Goal: Information Seeking & Learning: Learn about a topic

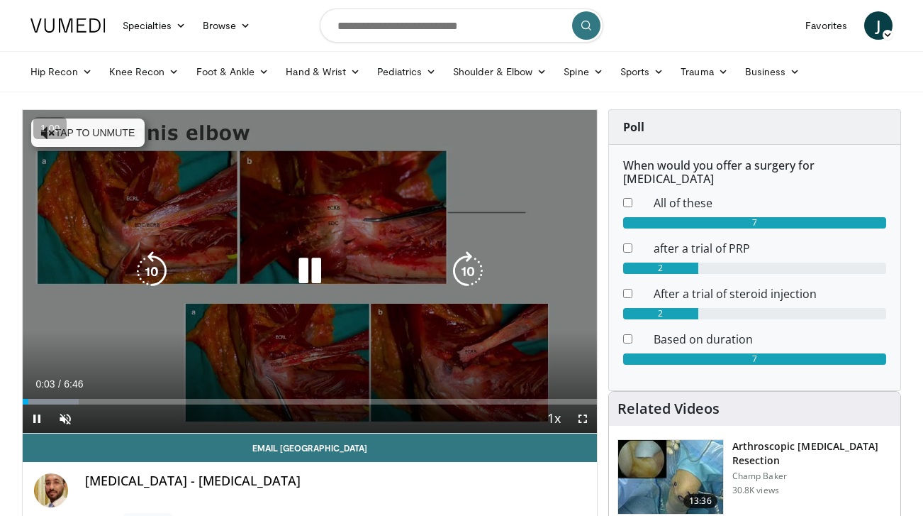
click at [124, 127] on button "Tap to unmute" at bounding box center [87, 132] width 113 height 28
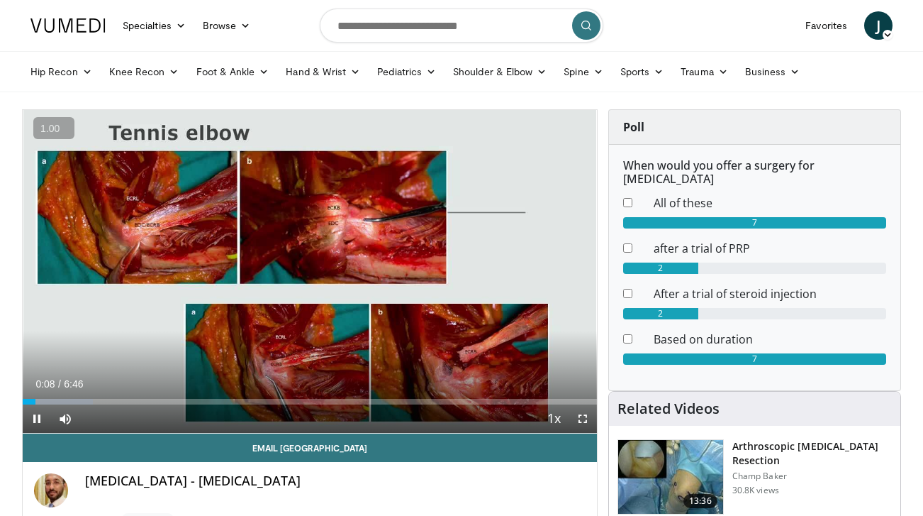
click at [0, 0] on button "+" at bounding box center [0, 0] width 0 height 0
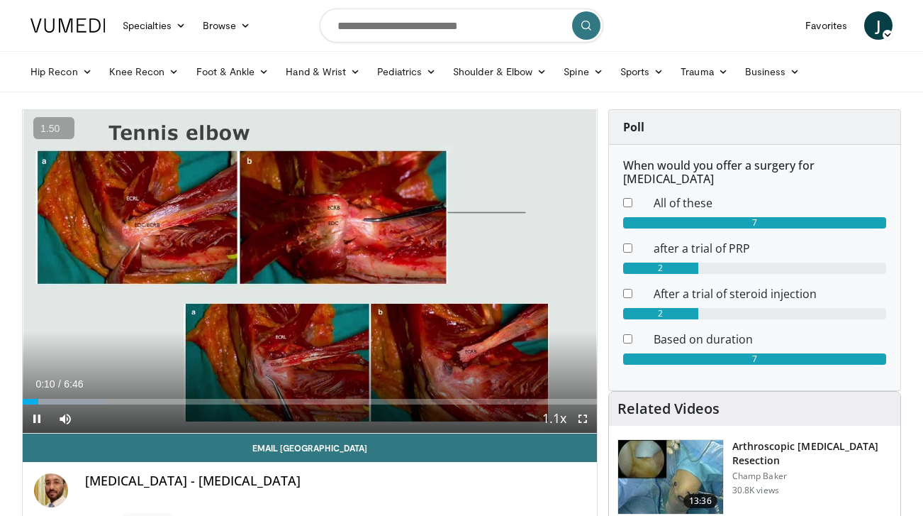
click at [0, 0] on button "+" at bounding box center [0, 0] width 0 height 0
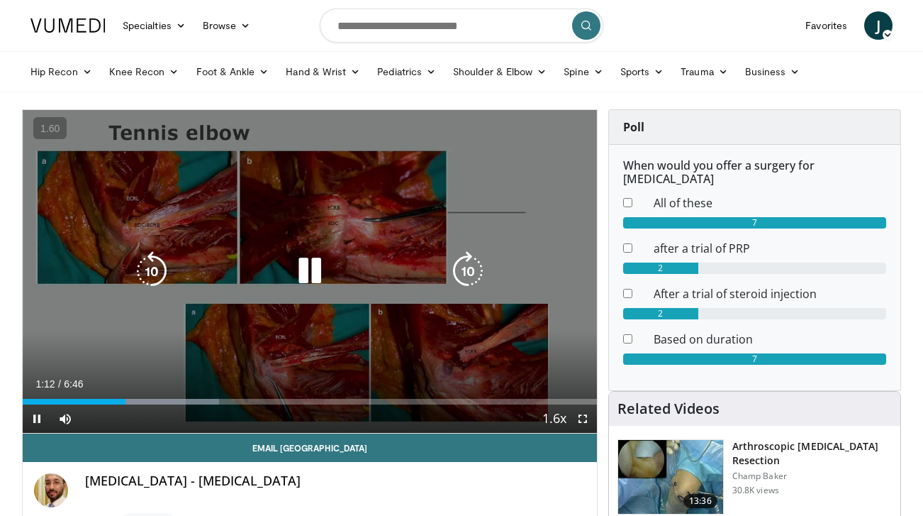
click at [484, 281] on icon "Video Player" at bounding box center [468, 271] width 40 height 40
click at [476, 277] on icon "Video Player" at bounding box center [468, 271] width 40 height 40
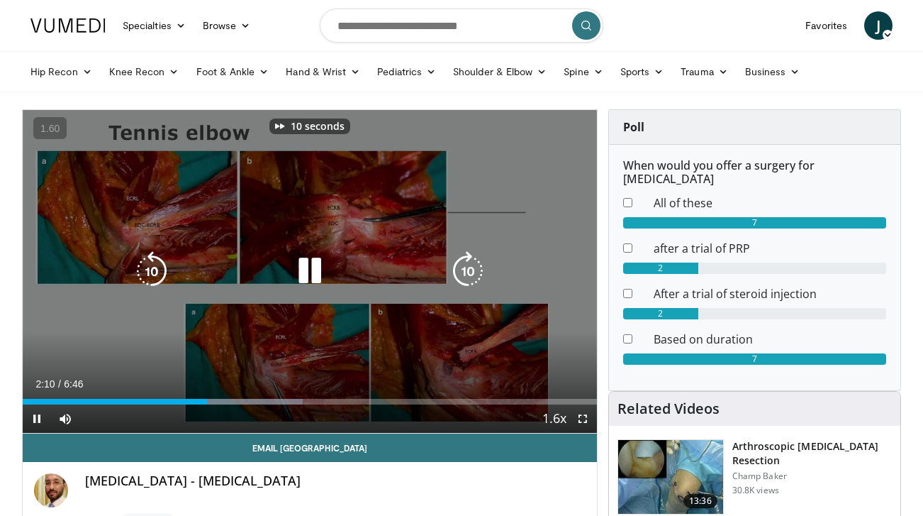
click at [476, 277] on icon "Video Player" at bounding box center [468, 271] width 40 height 40
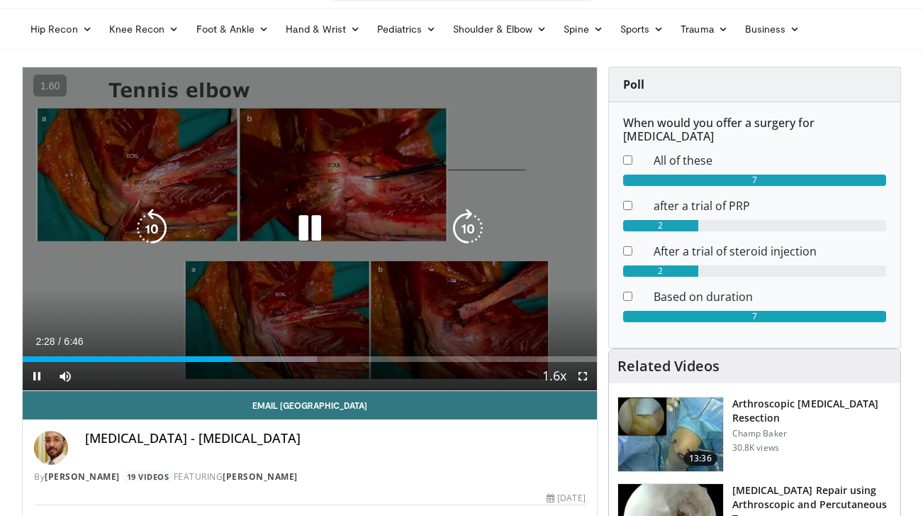
scroll to position [47, 0]
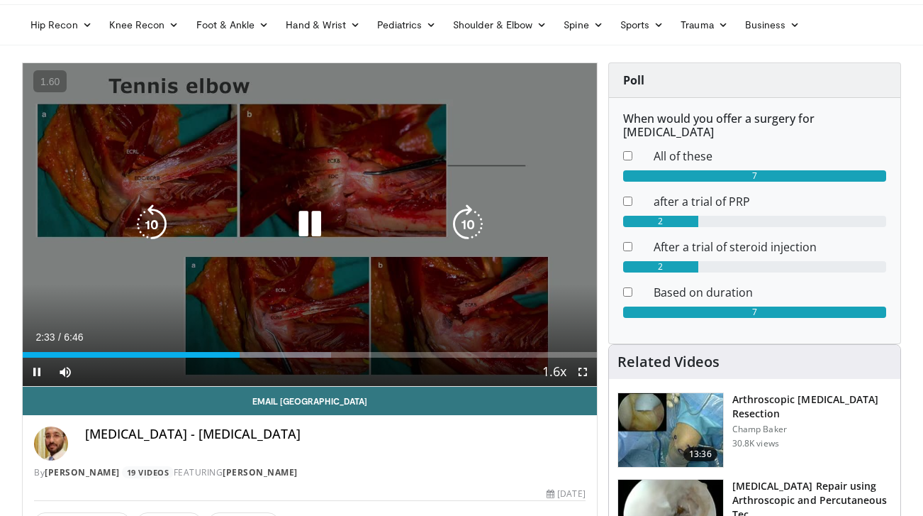
click at [469, 224] on icon "Video Player" at bounding box center [468, 224] width 40 height 40
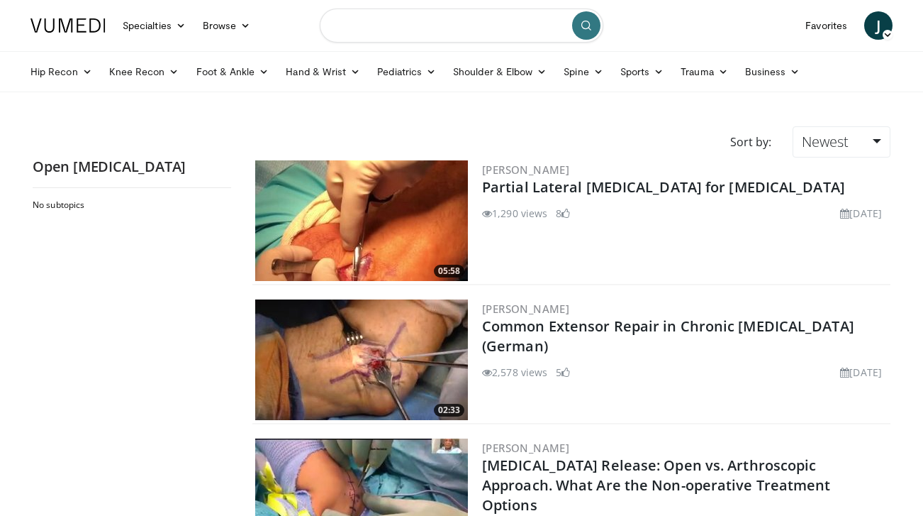
click at [409, 23] on input "Search topics, interventions" at bounding box center [462, 26] width 284 height 34
type input "**********"
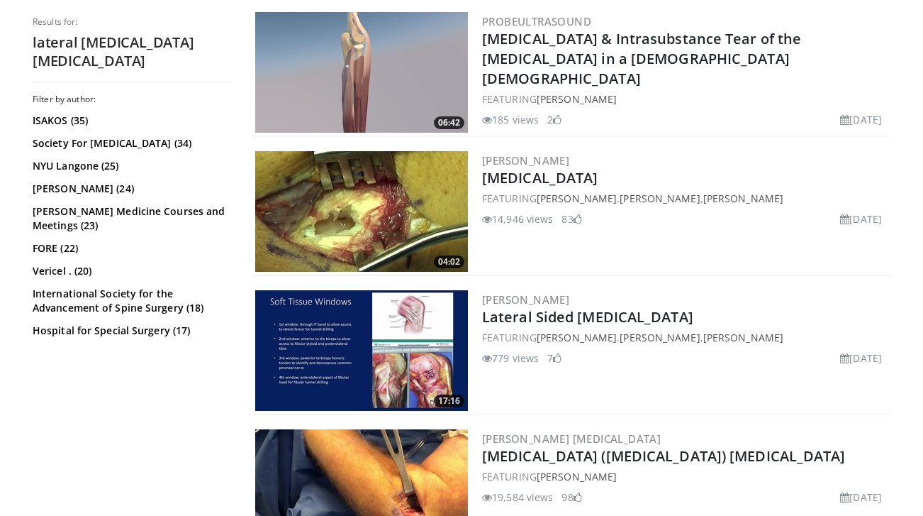
scroll to position [707, 0]
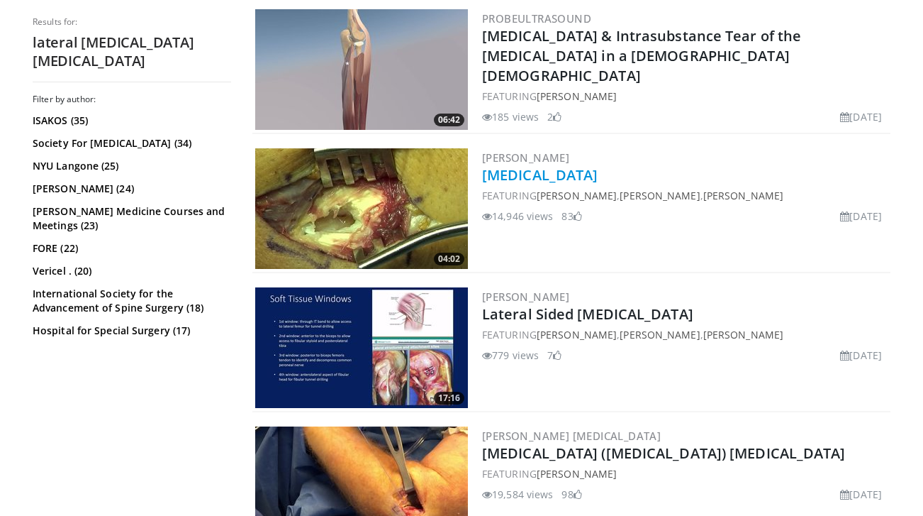
click at [545, 176] on link "[MEDICAL_DATA]" at bounding box center [540, 174] width 116 height 19
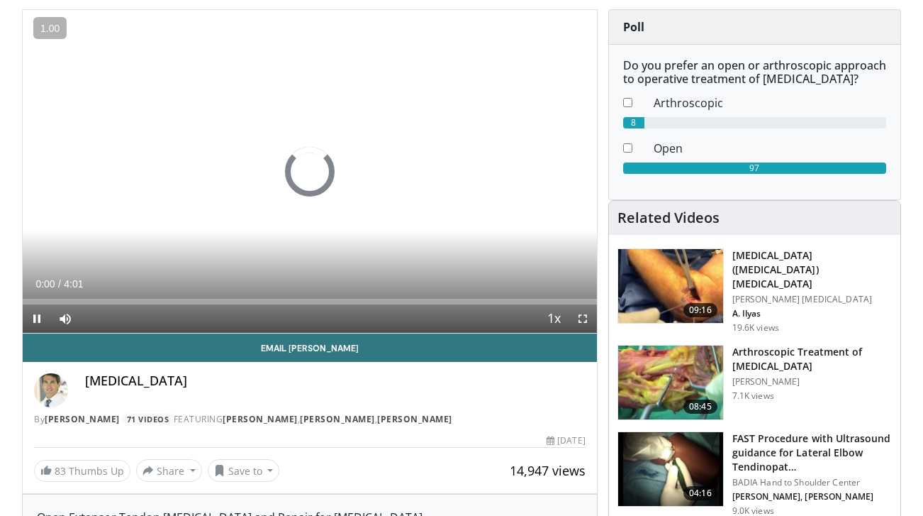
scroll to position [106, 0]
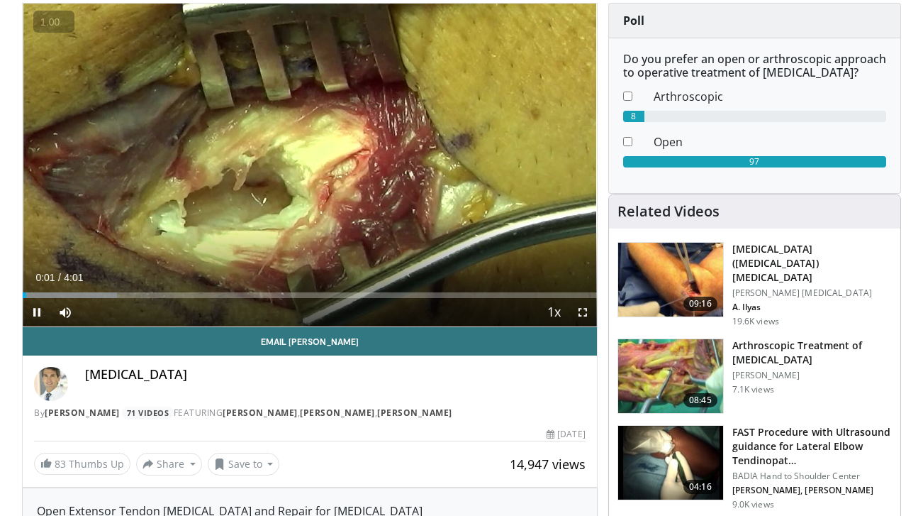
click at [0, 0] on button "+" at bounding box center [0, 0] width 0 height 0
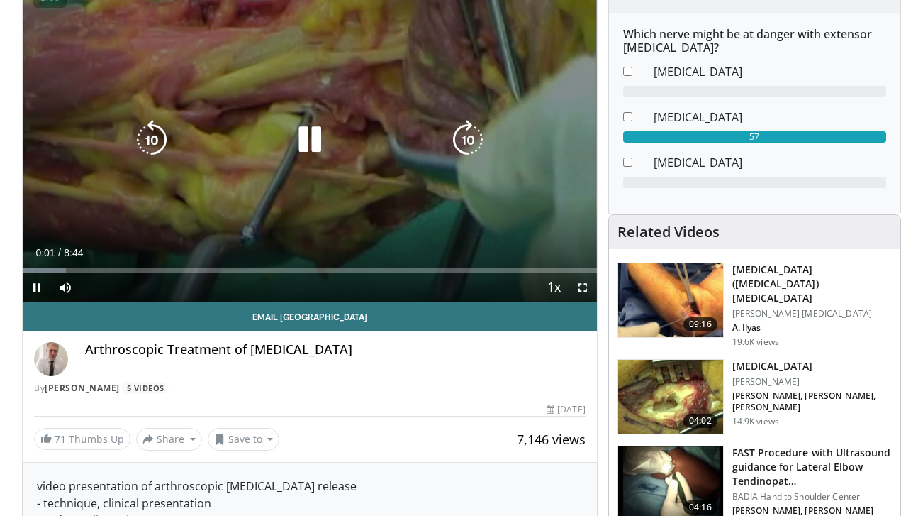
scroll to position [136, 0]
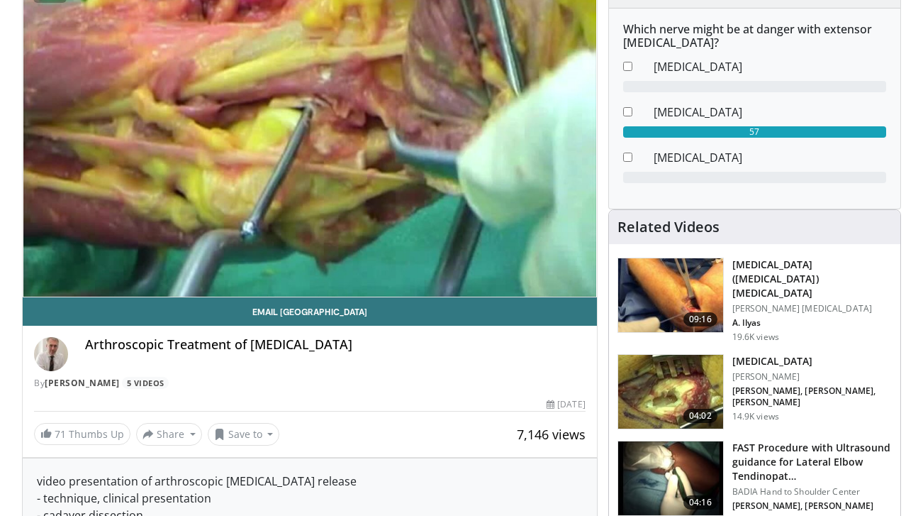
click at [701, 291] on img at bounding box center [670, 295] width 105 height 74
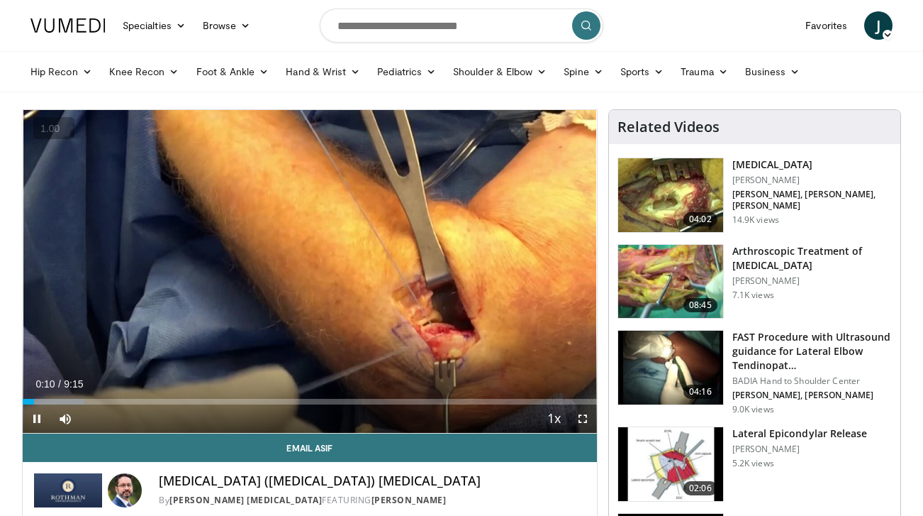
click at [0, 0] on button "+" at bounding box center [0, 0] width 0 height 0
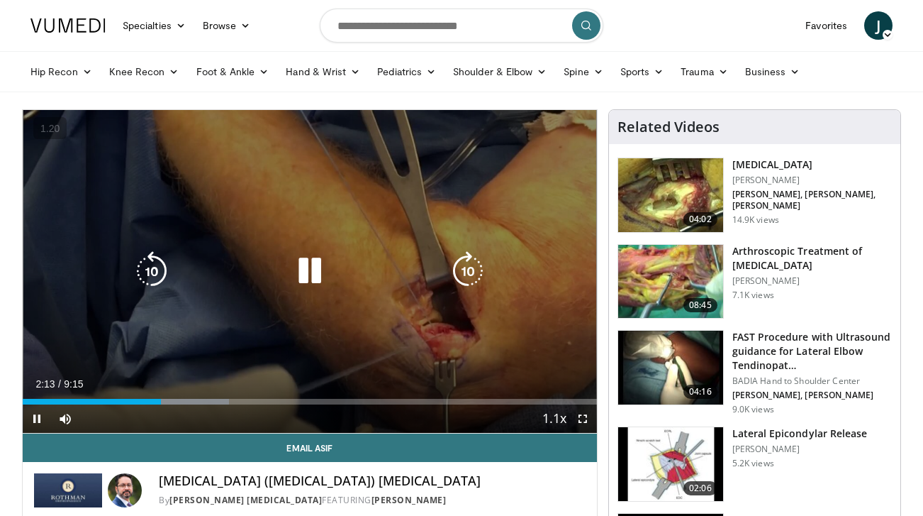
click at [311, 269] on icon "Video Player" at bounding box center [310, 271] width 40 height 40
